Goal: Find specific page/section: Find specific page/section

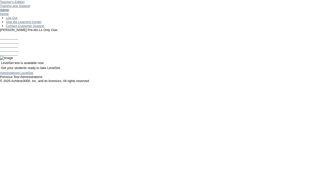
click at [9, 12] on link "Admin" at bounding box center [4, 10] width 9 height 4
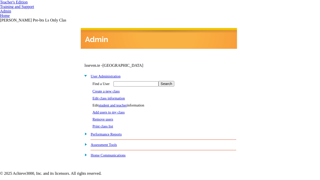
click at [117, 104] on link "student and teacher" at bounding box center [113, 105] width 28 height 4
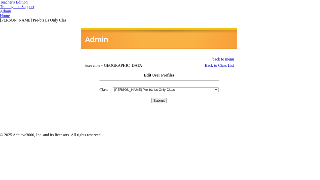
click at [159, 98] on input "Submit" at bounding box center [159, 101] width 16 height 6
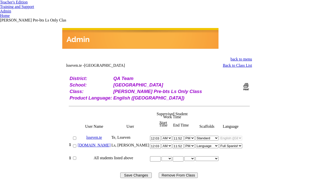
click at [104, 143] on link "[DOMAIN_NAME]" at bounding box center [94, 145] width 33 height 4
